Goal: Check status: Check status

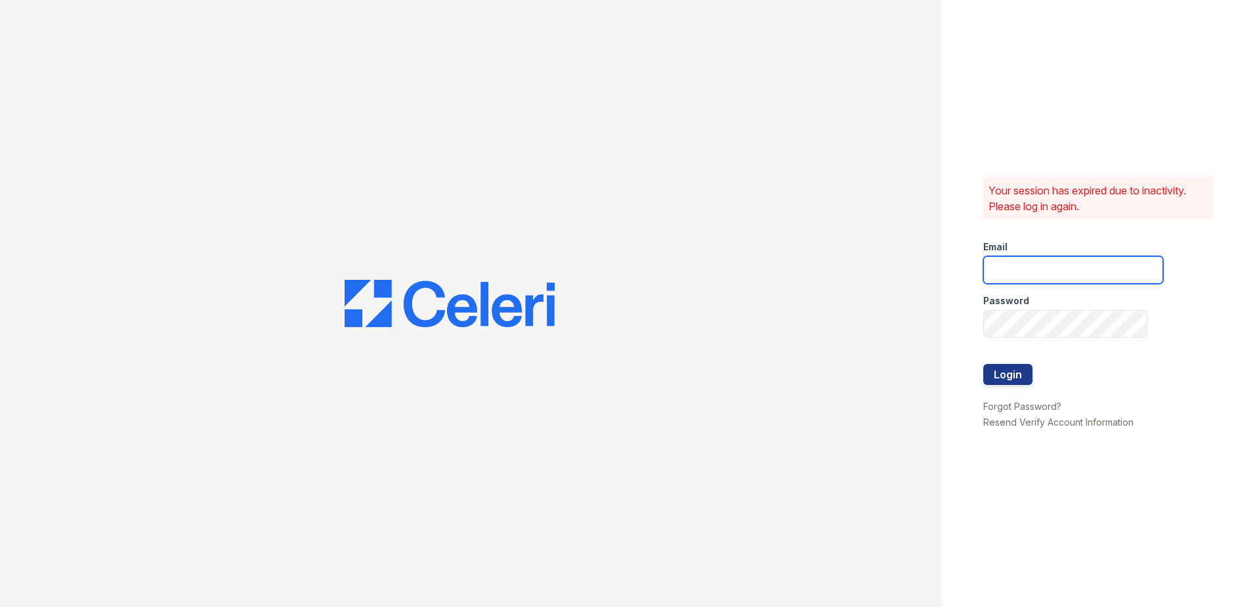
type input "CCarbonell@trinity-pm.com"
click at [1012, 386] on div at bounding box center [1073, 391] width 180 height 13
click at [1003, 378] on button "Login" at bounding box center [1007, 374] width 49 height 21
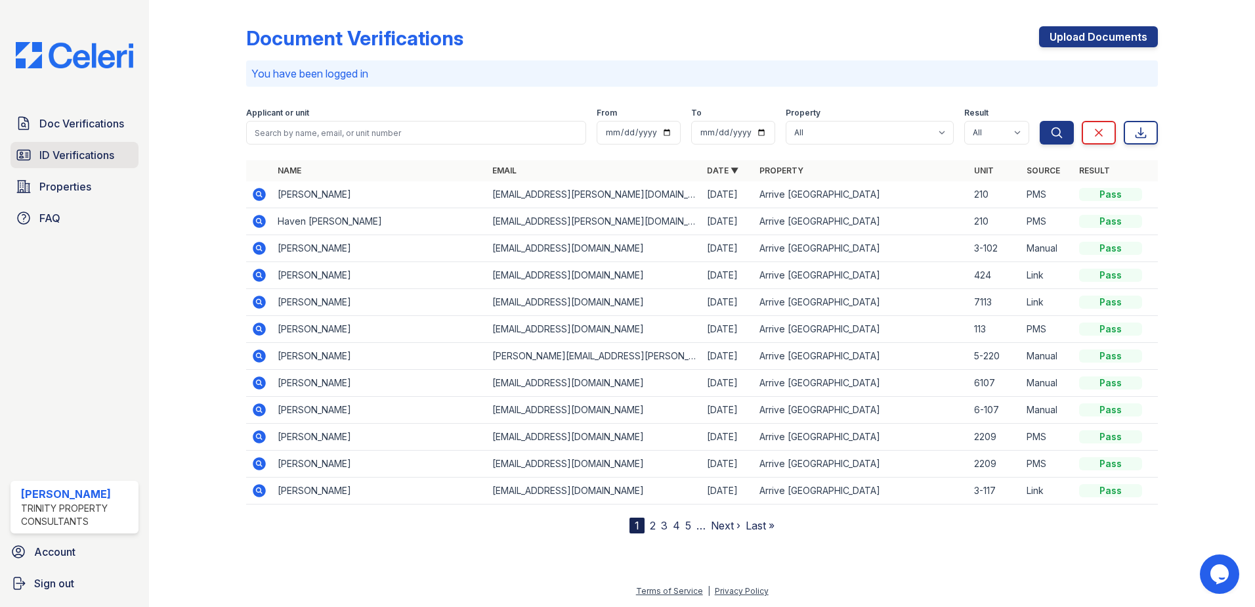
click at [89, 161] on span "ID Verifications" at bounding box center [76, 155] width 75 height 16
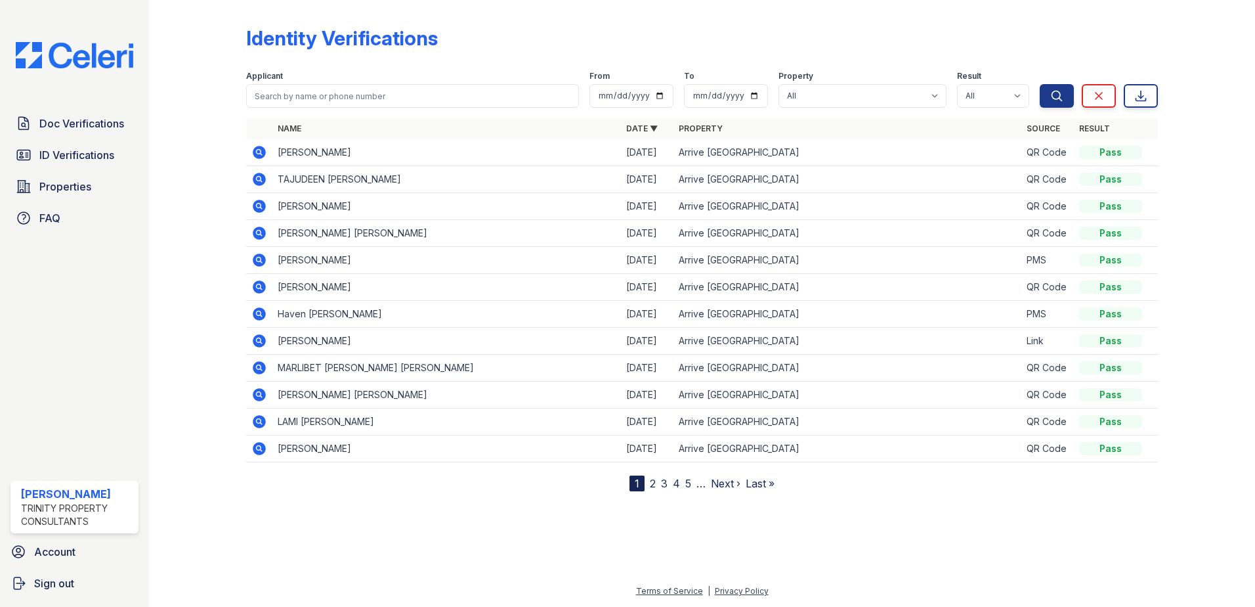
click at [259, 149] on icon at bounding box center [259, 152] width 16 height 16
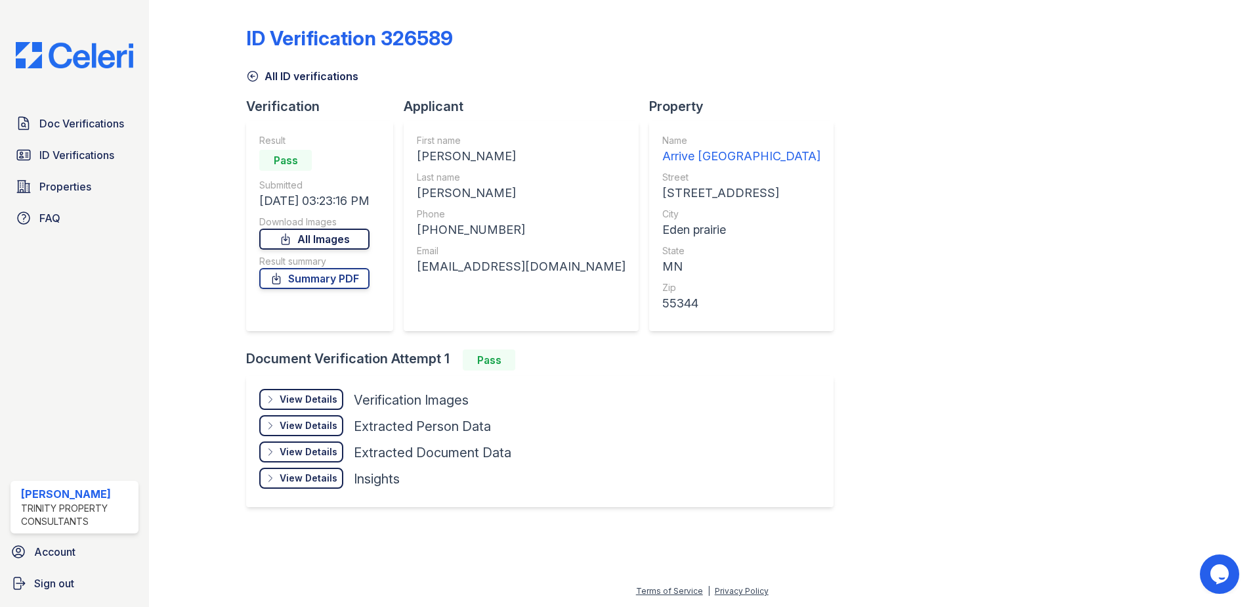
click at [313, 242] on link "All Images" at bounding box center [314, 238] width 110 height 21
click at [343, 280] on link "Summary PDF" at bounding box center [314, 278] width 110 height 21
